Goal: Information Seeking & Learning: Learn about a topic

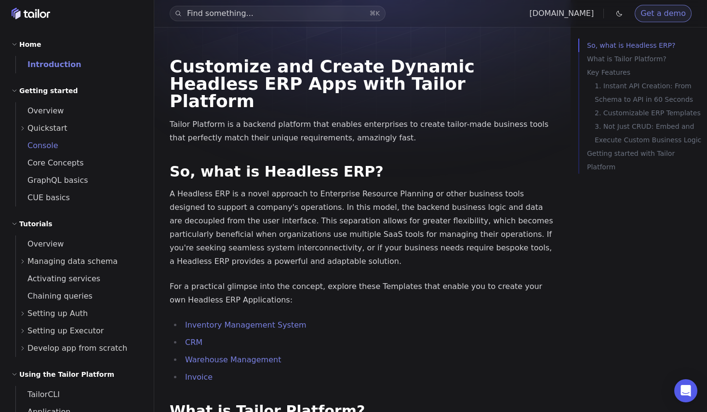
click at [40, 148] on span "Console" at bounding box center [37, 145] width 42 height 9
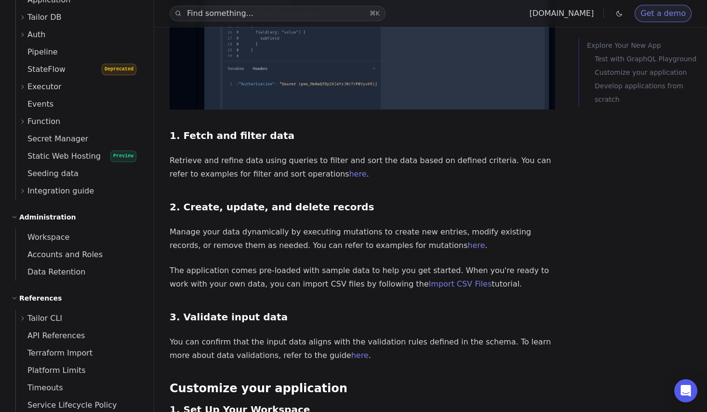
scroll to position [498, 0]
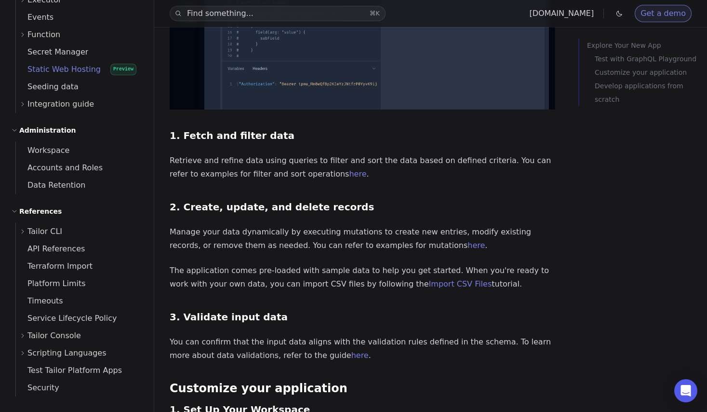
click at [54, 73] on span "Static Web Hosting" at bounding box center [58, 69] width 85 height 9
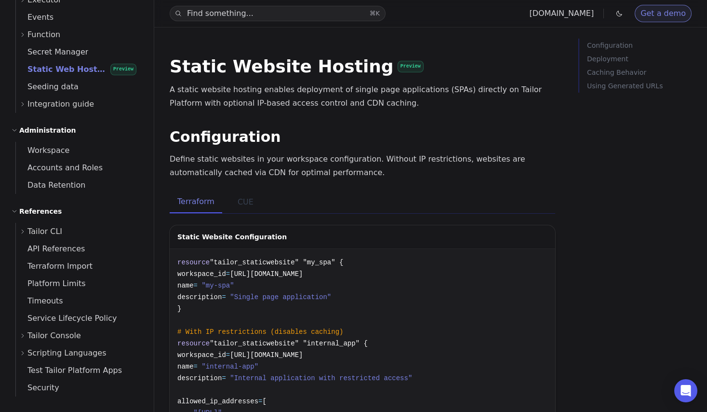
click at [239, 206] on button "CUE" at bounding box center [245, 202] width 31 height 22
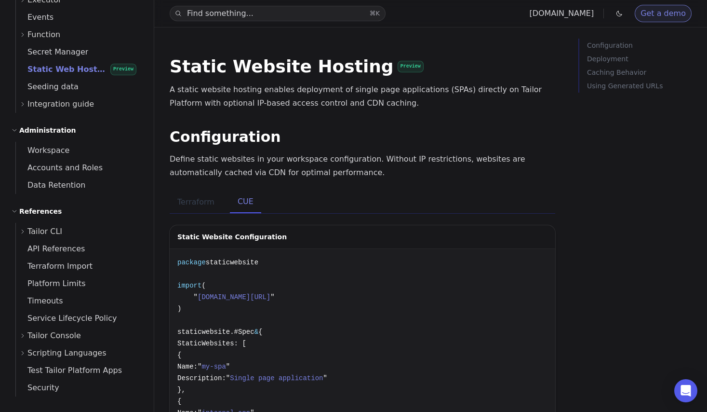
click at [199, 195] on button "Terraform" at bounding box center [196, 202] width 53 height 22
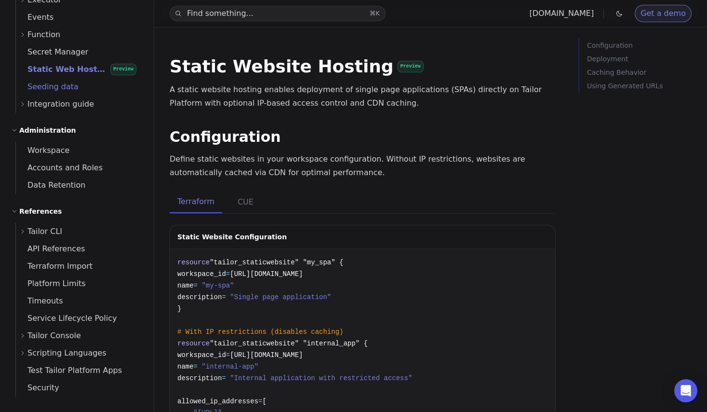
click at [50, 94] on link "Seeding data" at bounding box center [79, 86] width 126 height 17
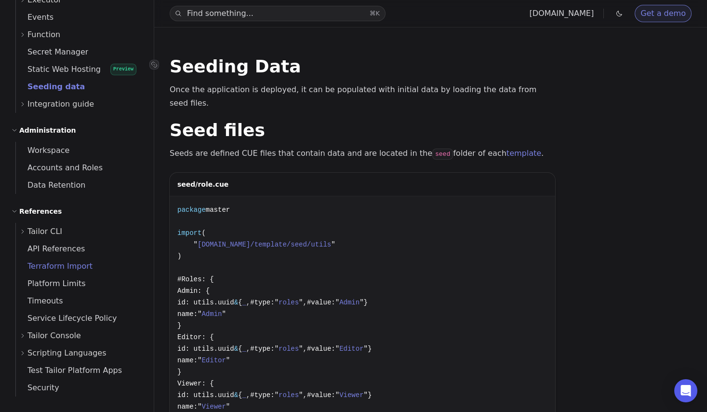
scroll to position [14, 0]
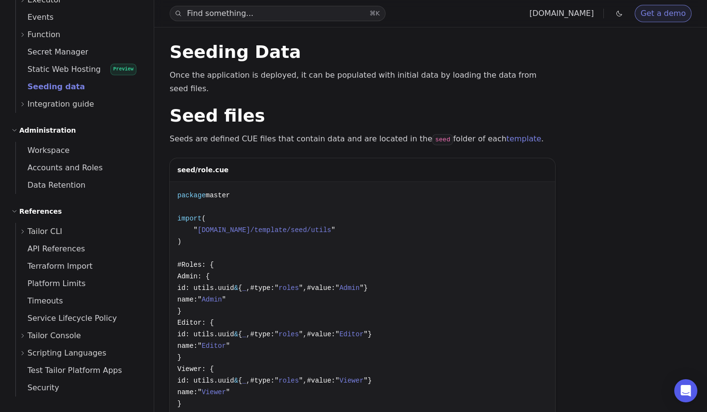
click at [22, 337] on icon at bounding box center [23, 335] width 2 height 4
click at [22, 337] on icon at bounding box center [23, 336] width 6 height 6
click at [20, 354] on icon at bounding box center [23, 353] width 6 height 6
click at [40, 369] on span "Test Tailor Platform Apps" at bounding box center [69, 369] width 106 height 9
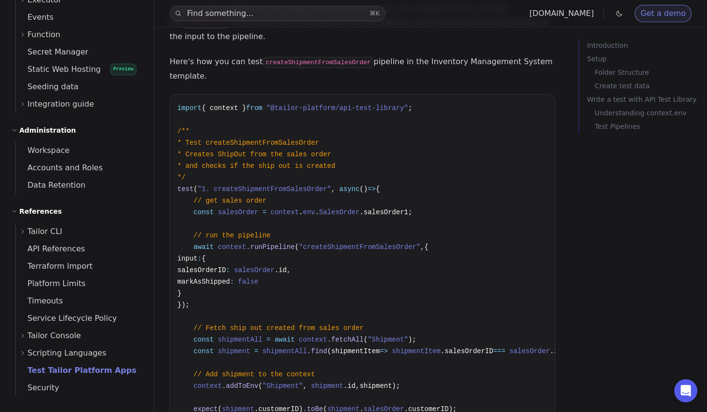
scroll to position [1176, 0]
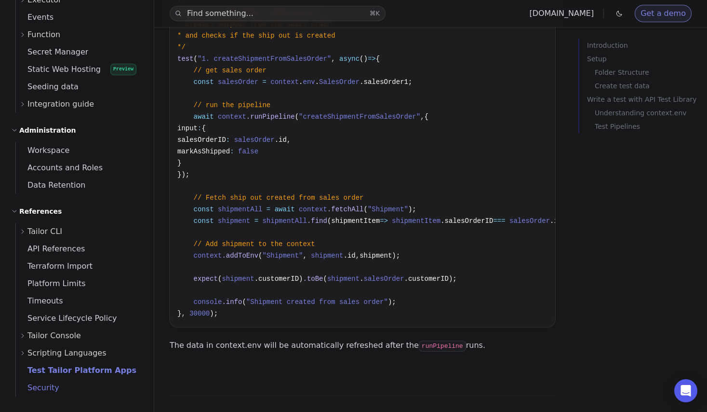
click at [36, 392] on span "Security" at bounding box center [37, 387] width 43 height 13
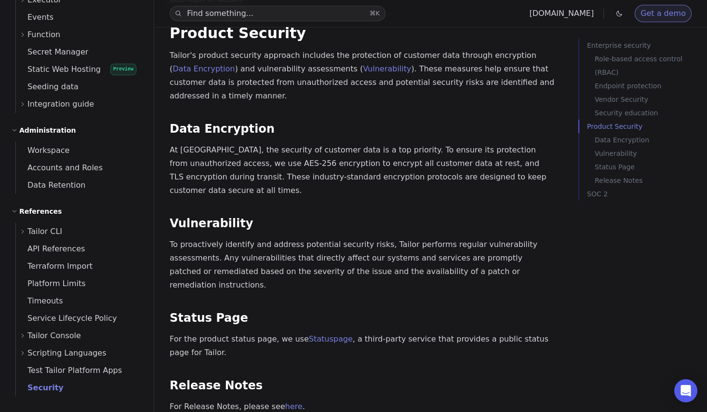
scroll to position [620, 0]
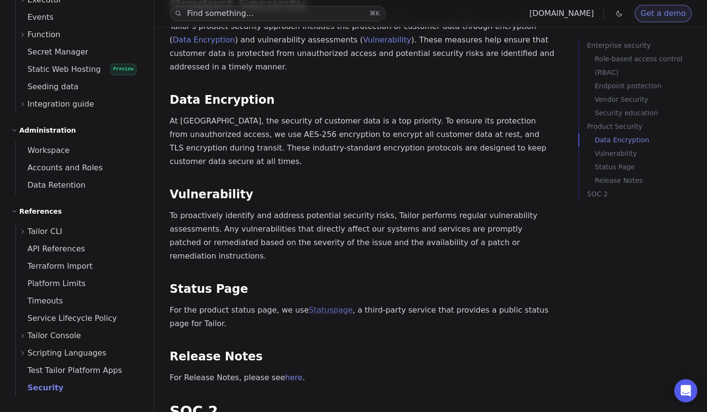
click at [312, 305] on link "Statuspage" at bounding box center [331, 309] width 44 height 9
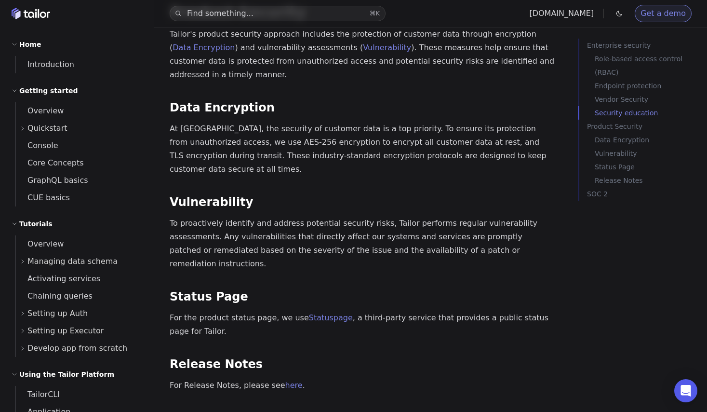
scroll to position [654, 0]
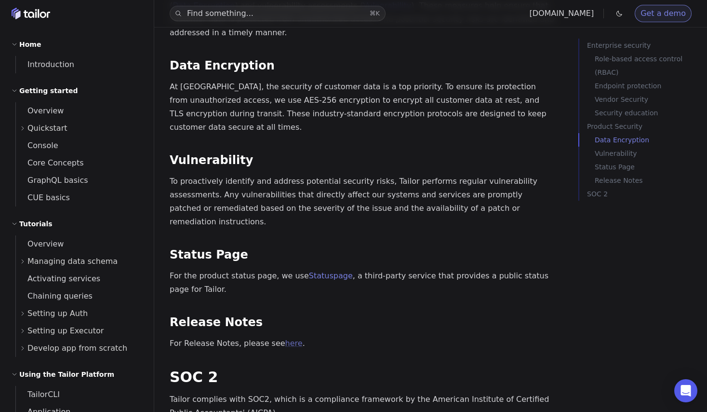
click at [285, 338] on link "here" at bounding box center [293, 342] width 17 height 9
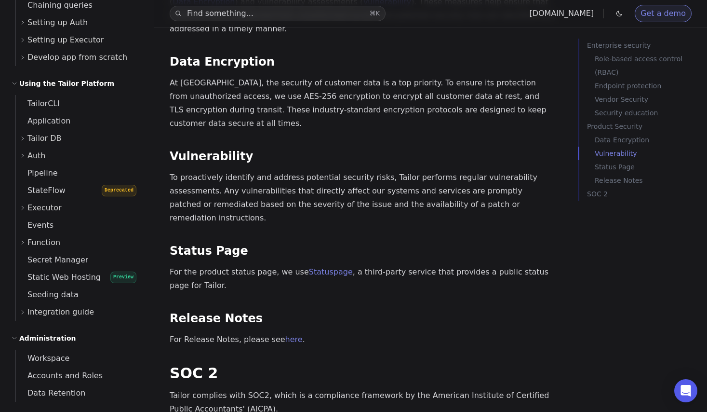
scroll to position [734, 0]
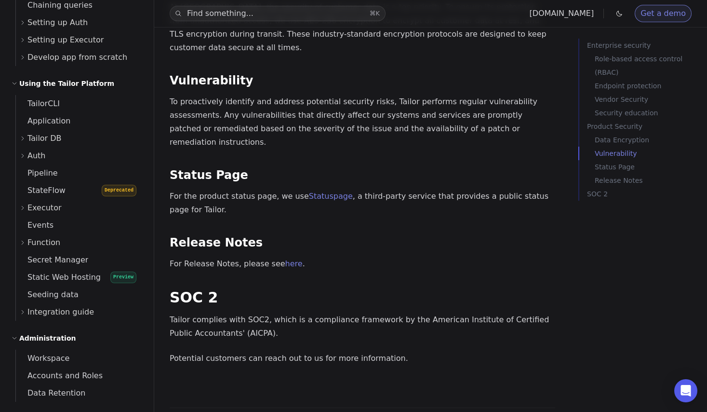
click at [23, 155] on icon at bounding box center [23, 156] width 6 height 6
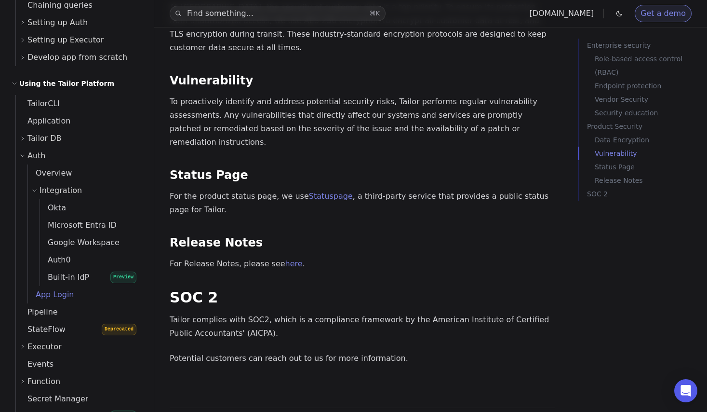
click at [41, 295] on span "App Login" at bounding box center [51, 294] width 46 height 9
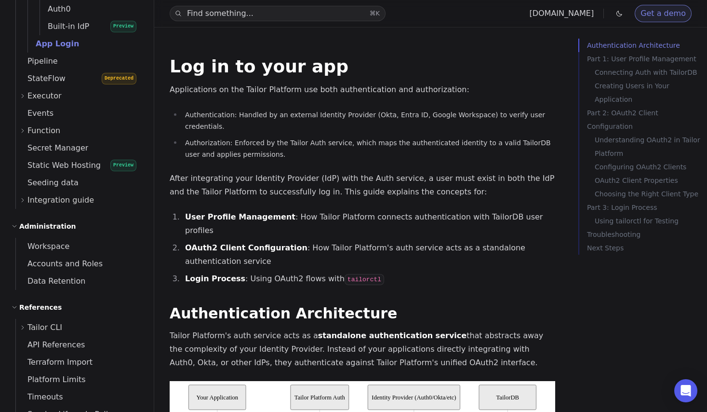
scroll to position [556, 0]
